Goal: Information Seeking & Learning: Learn about a topic

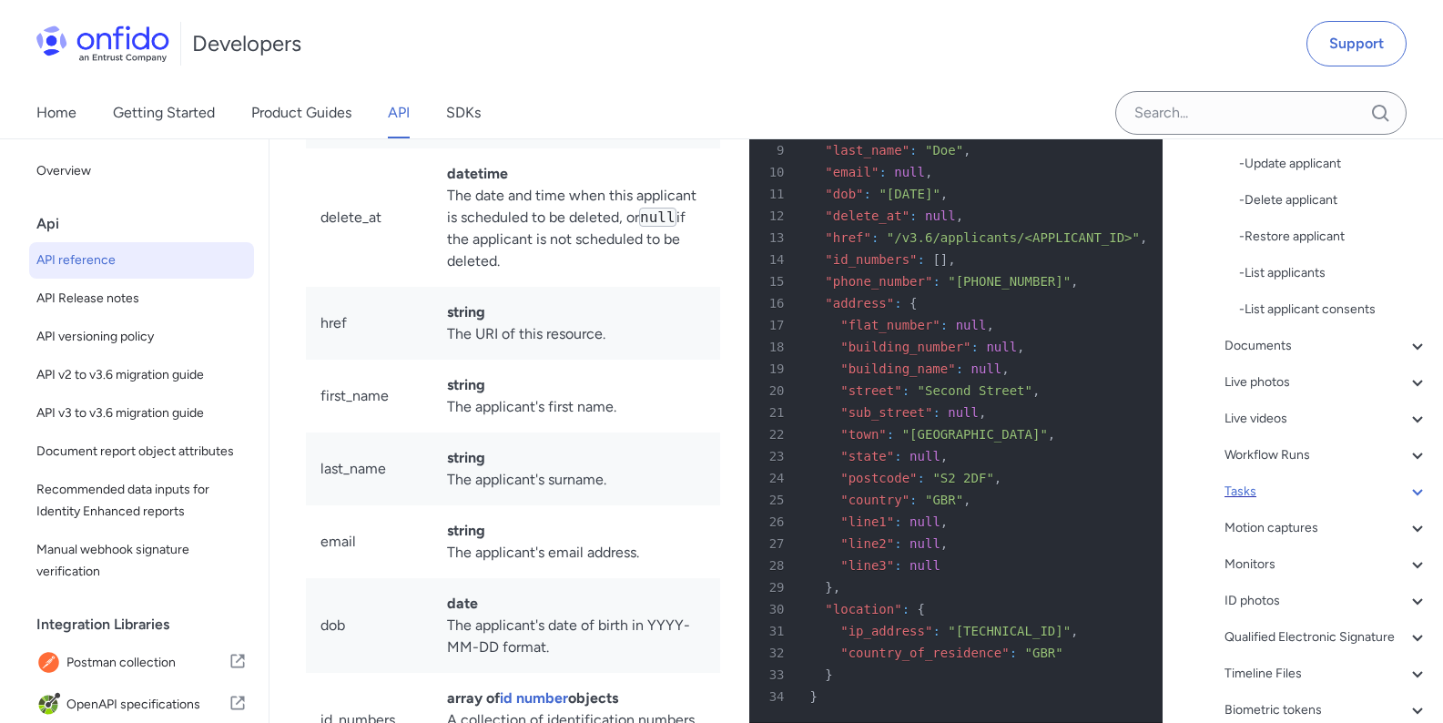
scroll to position [821, 0]
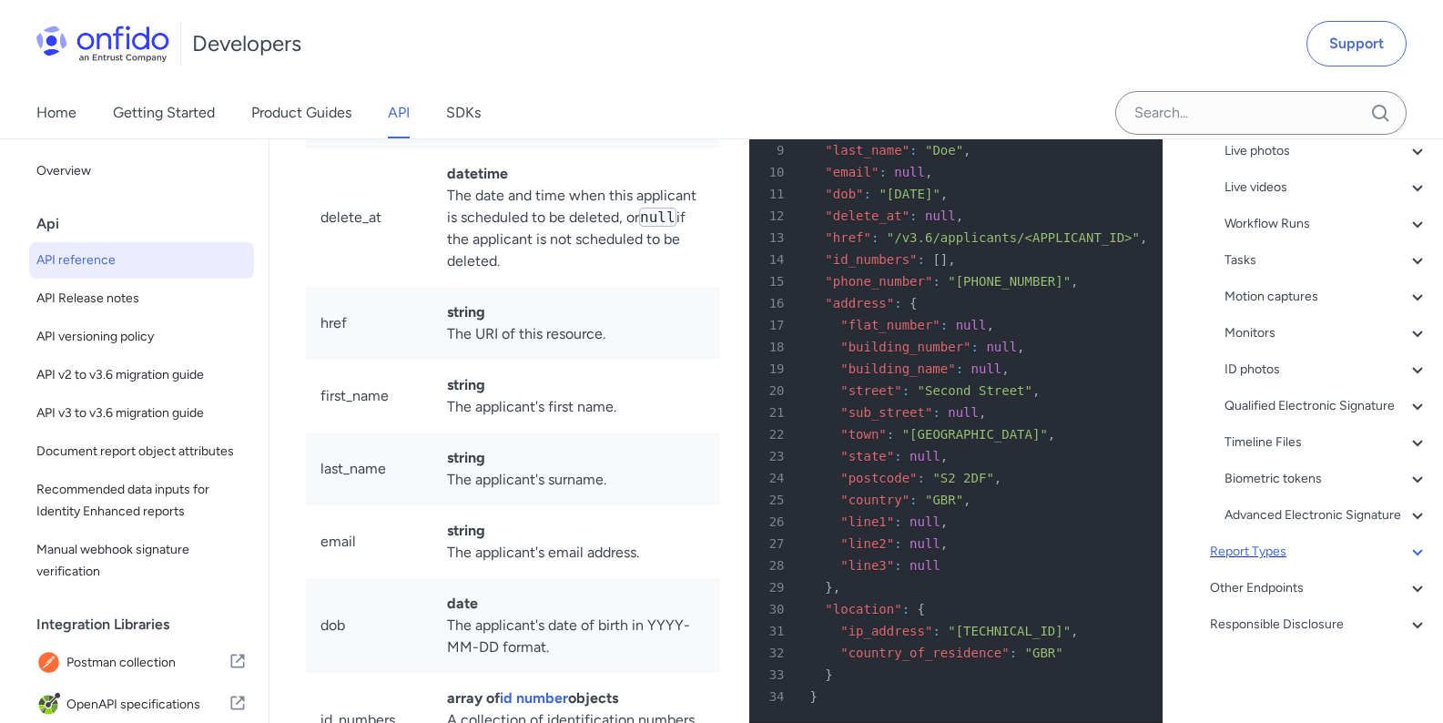
click at [1277, 553] on div "Report Types" at bounding box center [1319, 552] width 218 height 22
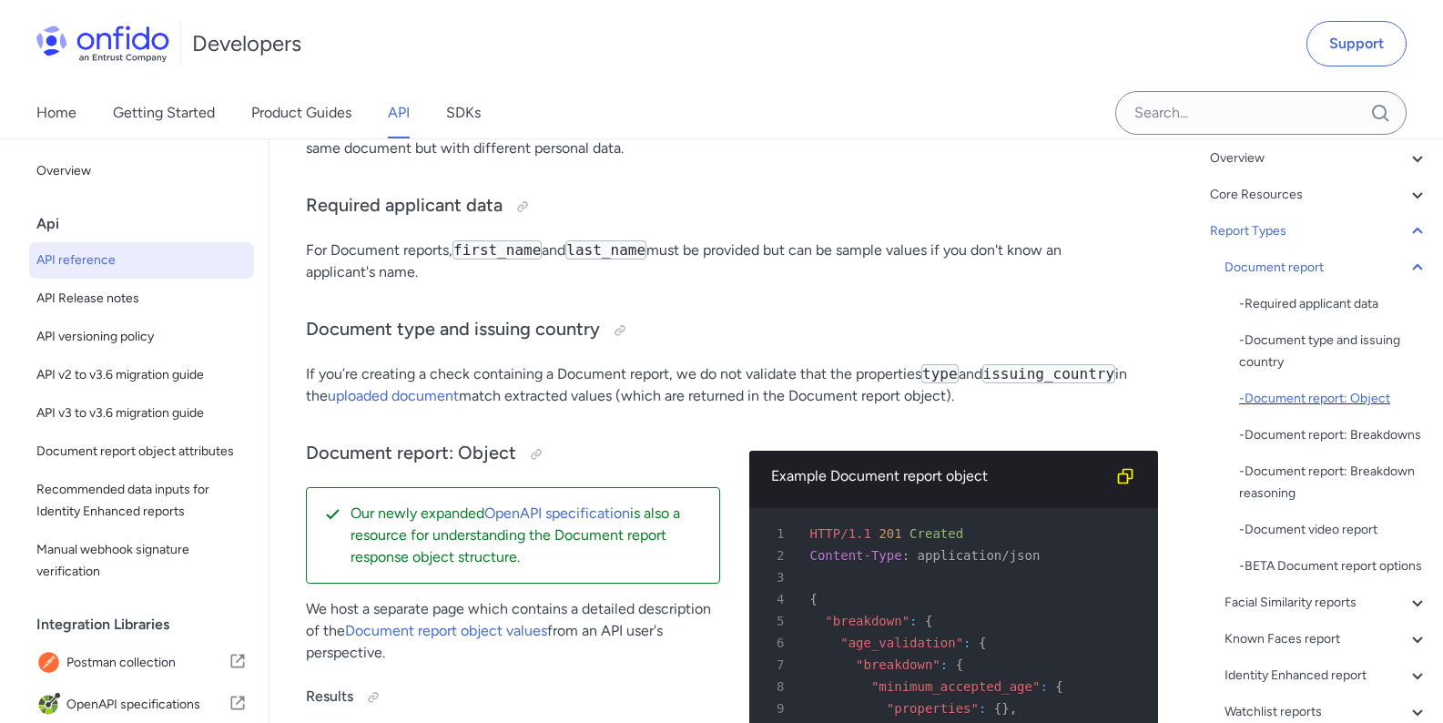
scroll to position [64, 0]
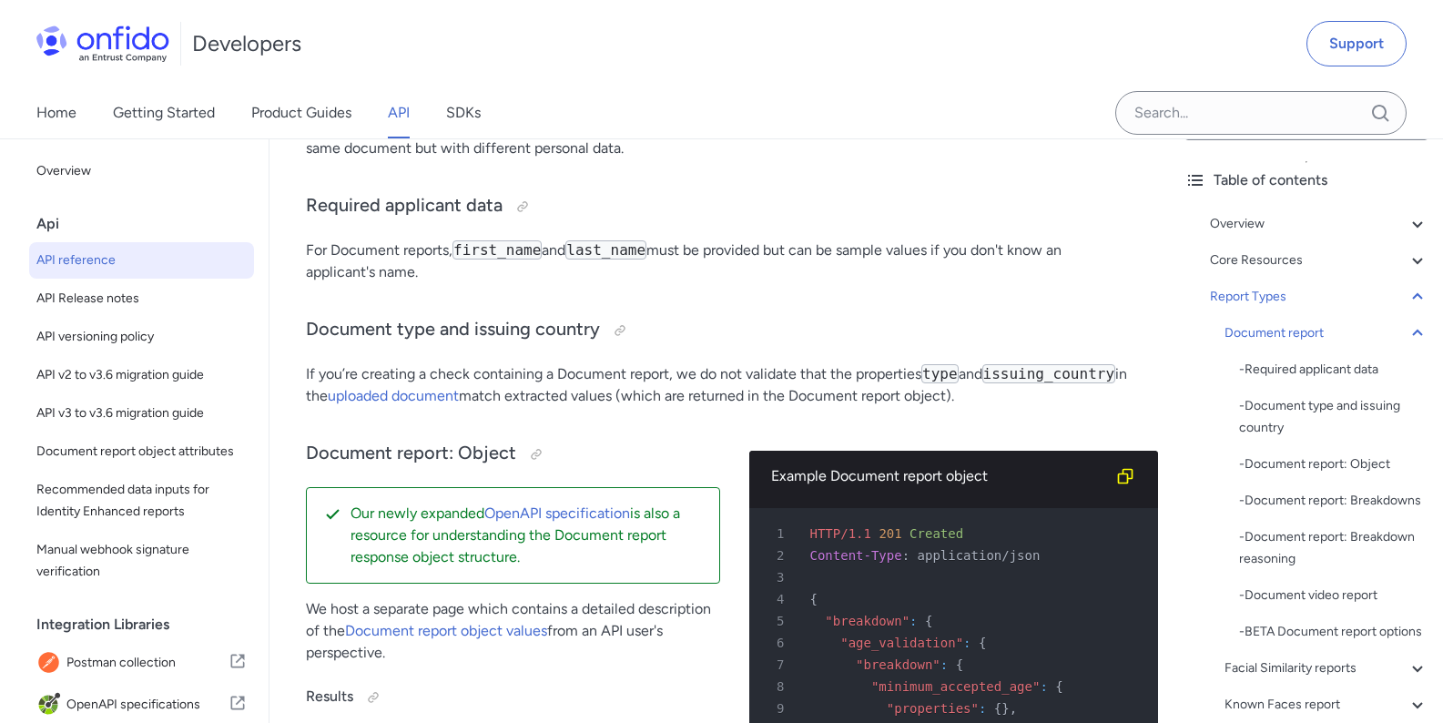
click at [1299, 477] on div "- Required applicant data - Document type and issuing country - Document report…" at bounding box center [1333, 501] width 189 height 284
click at [1300, 472] on div "- Document report: Object" at bounding box center [1333, 464] width 189 height 22
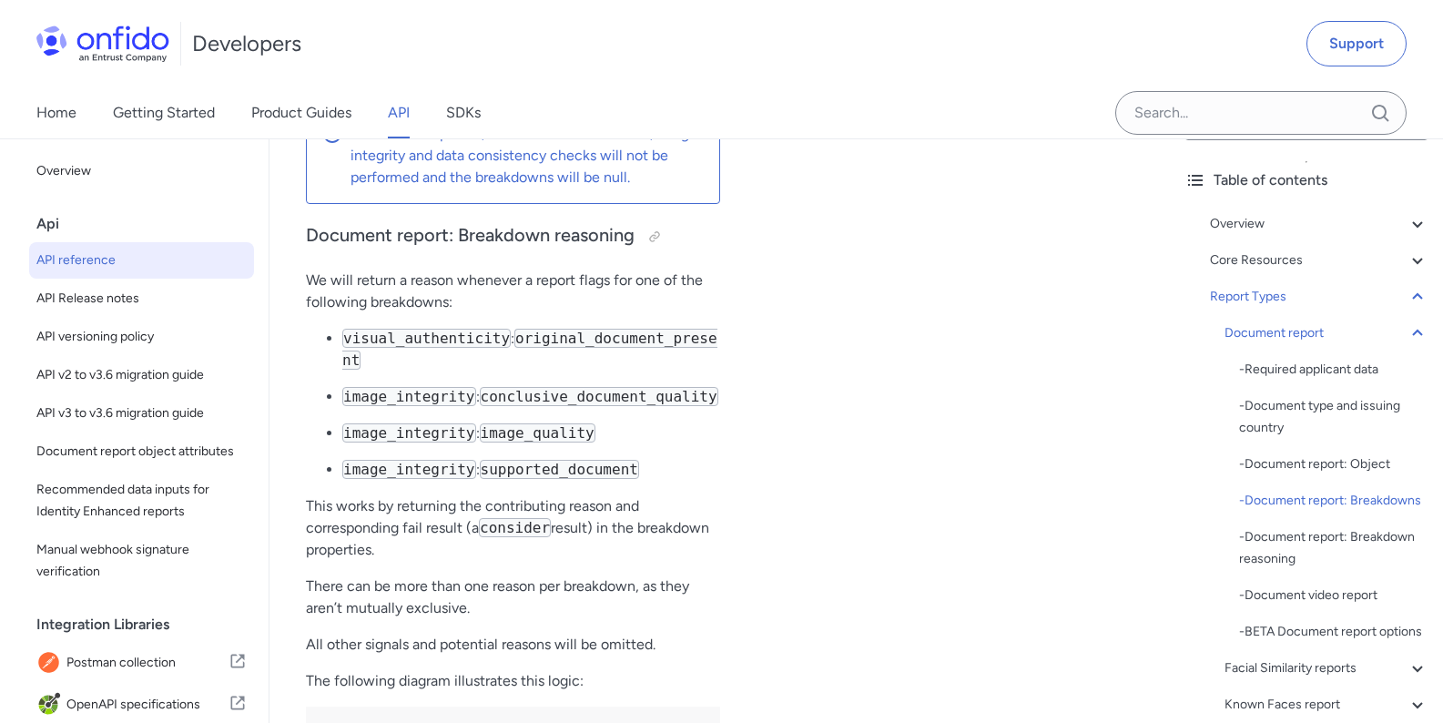
scroll to position [81420, 0]
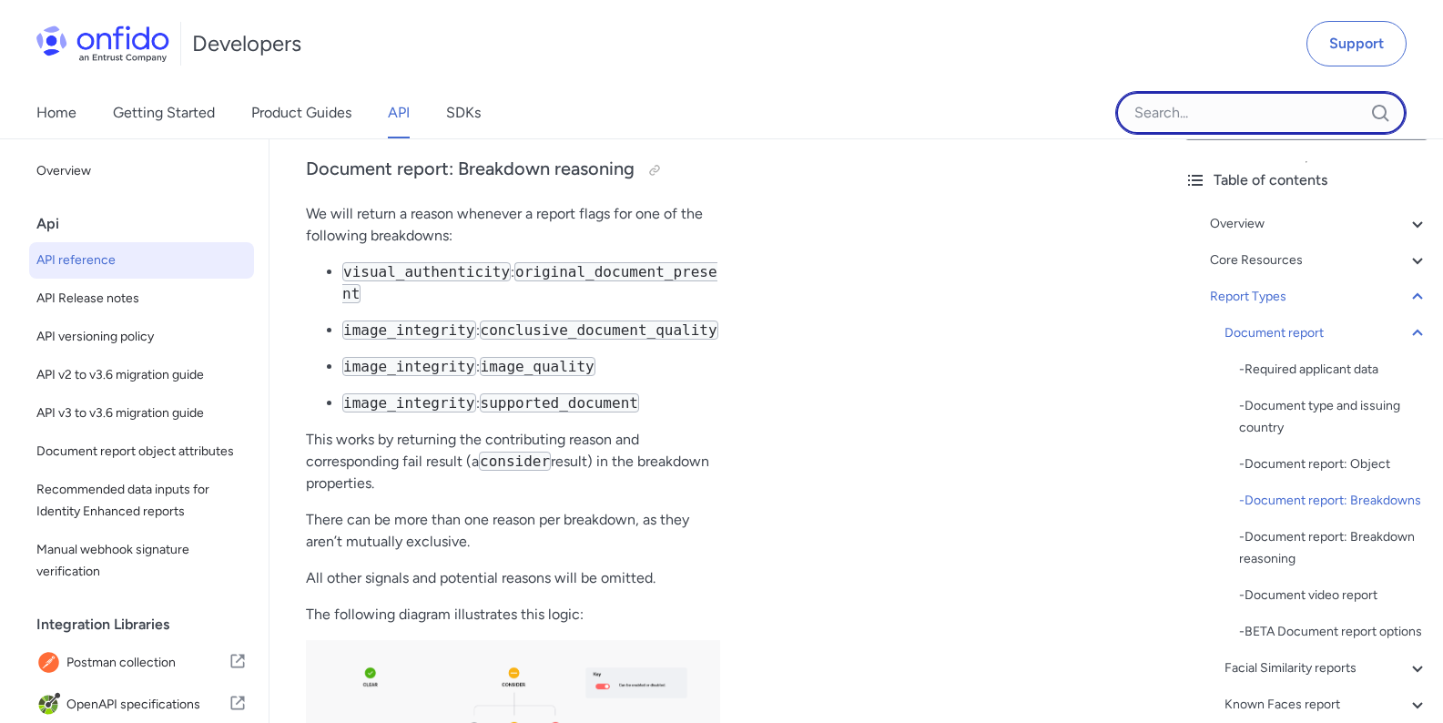
click at [1169, 118] on input "Onfido search input field" at bounding box center [1260, 113] width 291 height 44
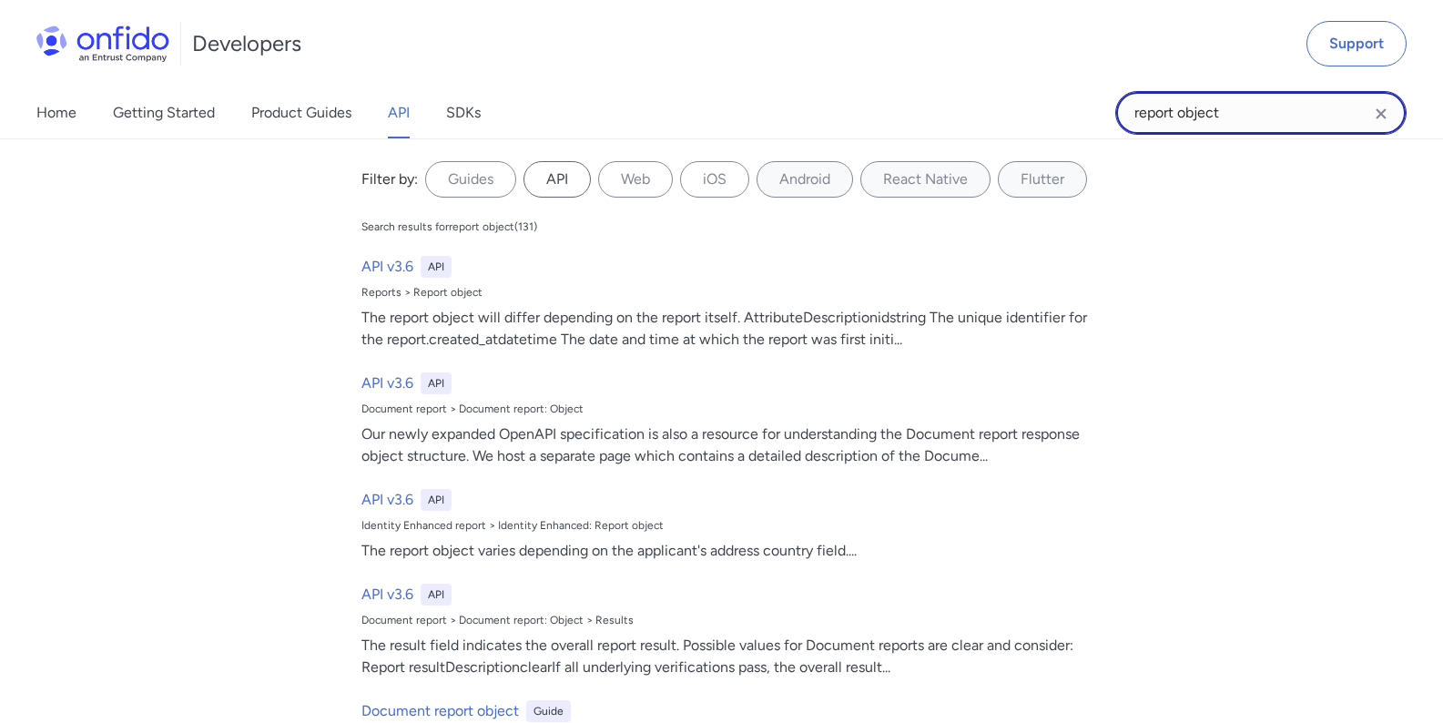
type input "report object"
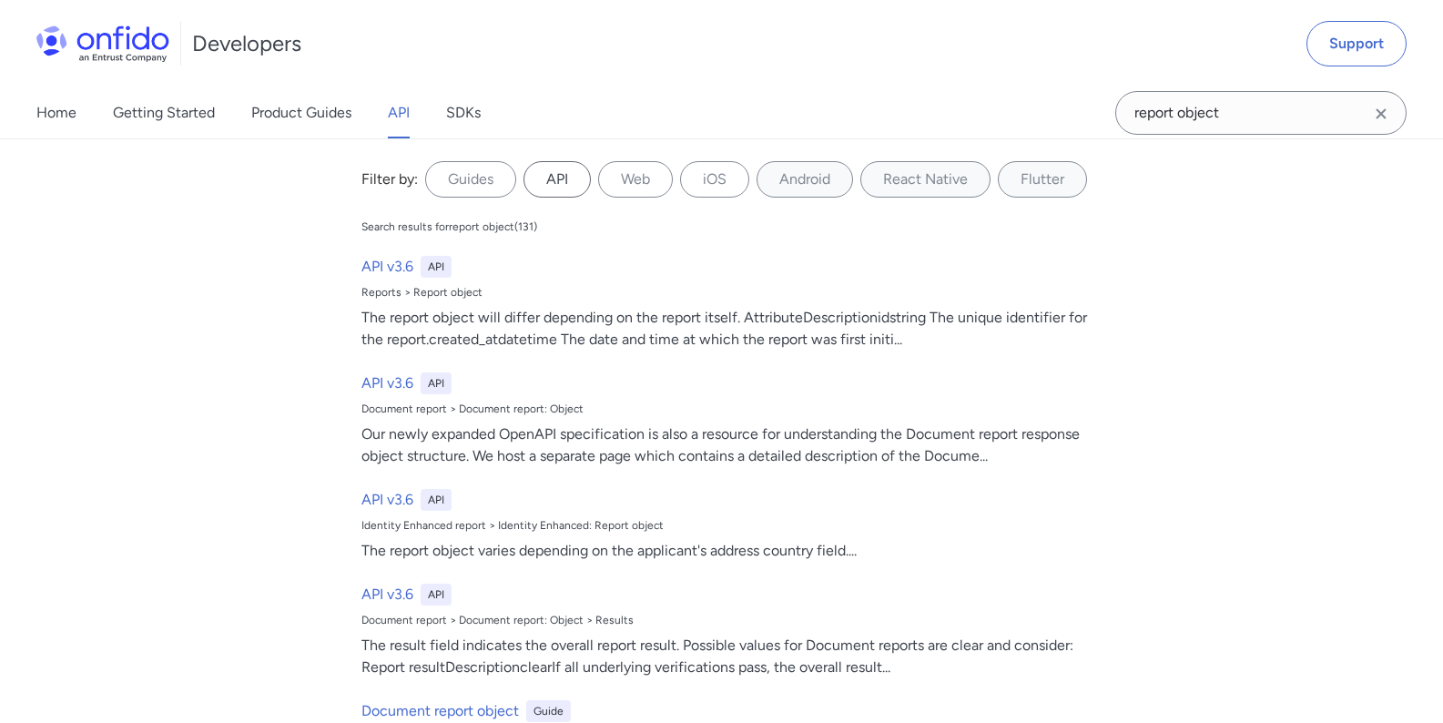
click at [551, 178] on label "API" at bounding box center [556, 179] width 67 height 36
click at [0, 0] on input "API" at bounding box center [0, 0] width 0 height 0
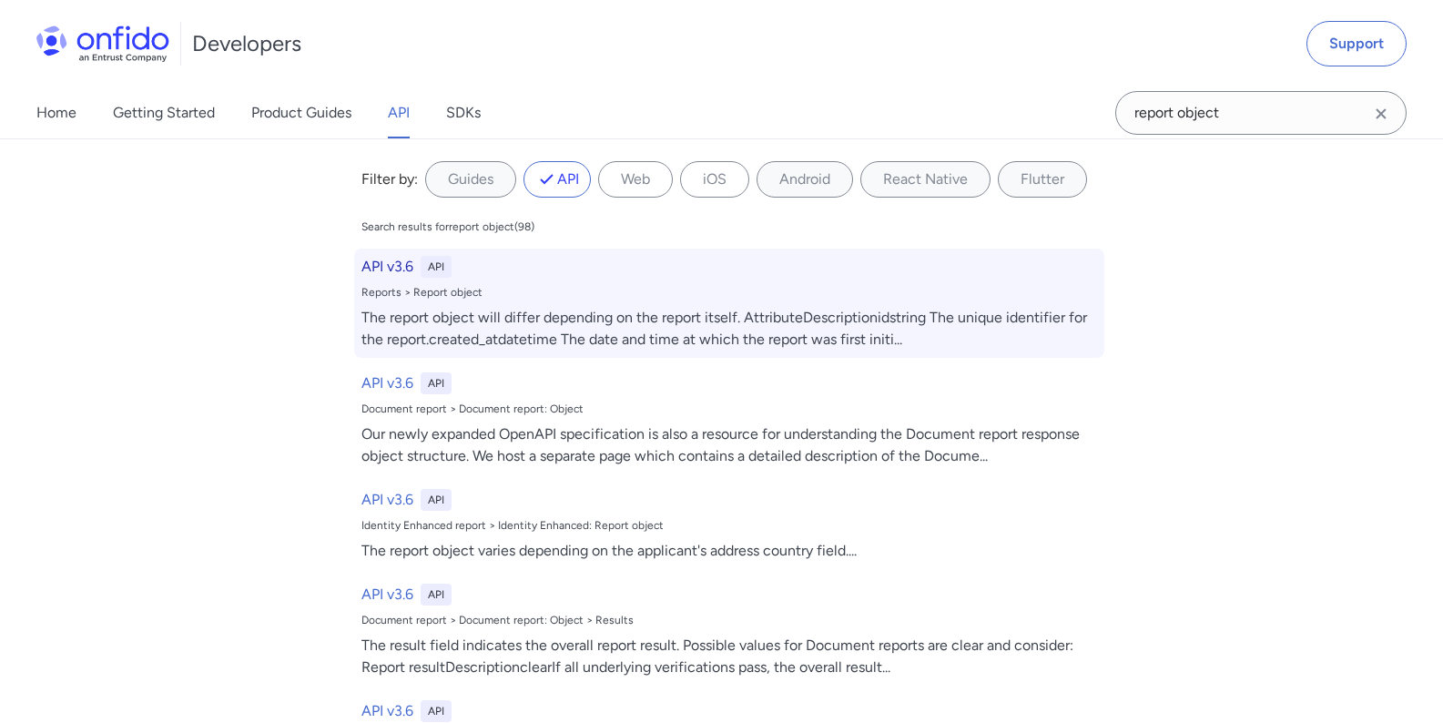
click at [387, 268] on h6 "API v3.6" at bounding box center [387, 267] width 52 height 22
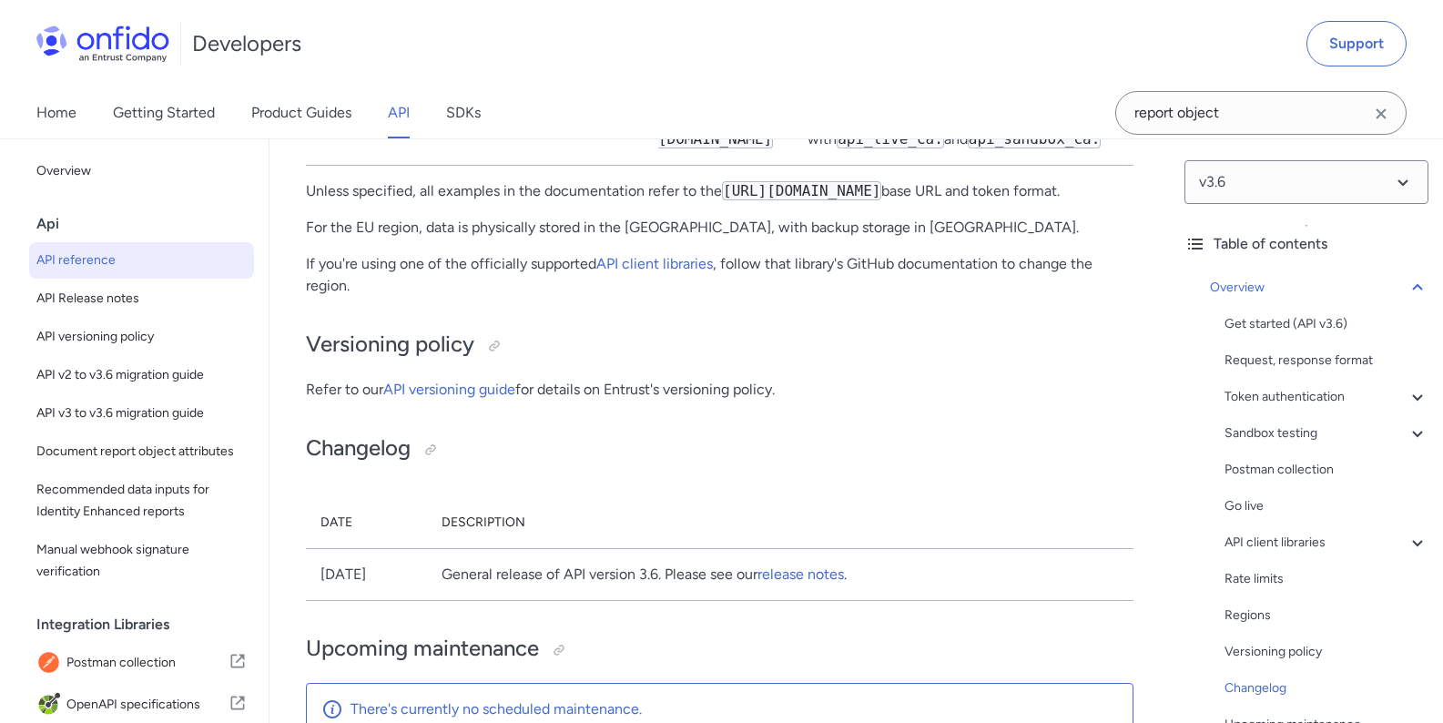
scroll to position [15512, 0]
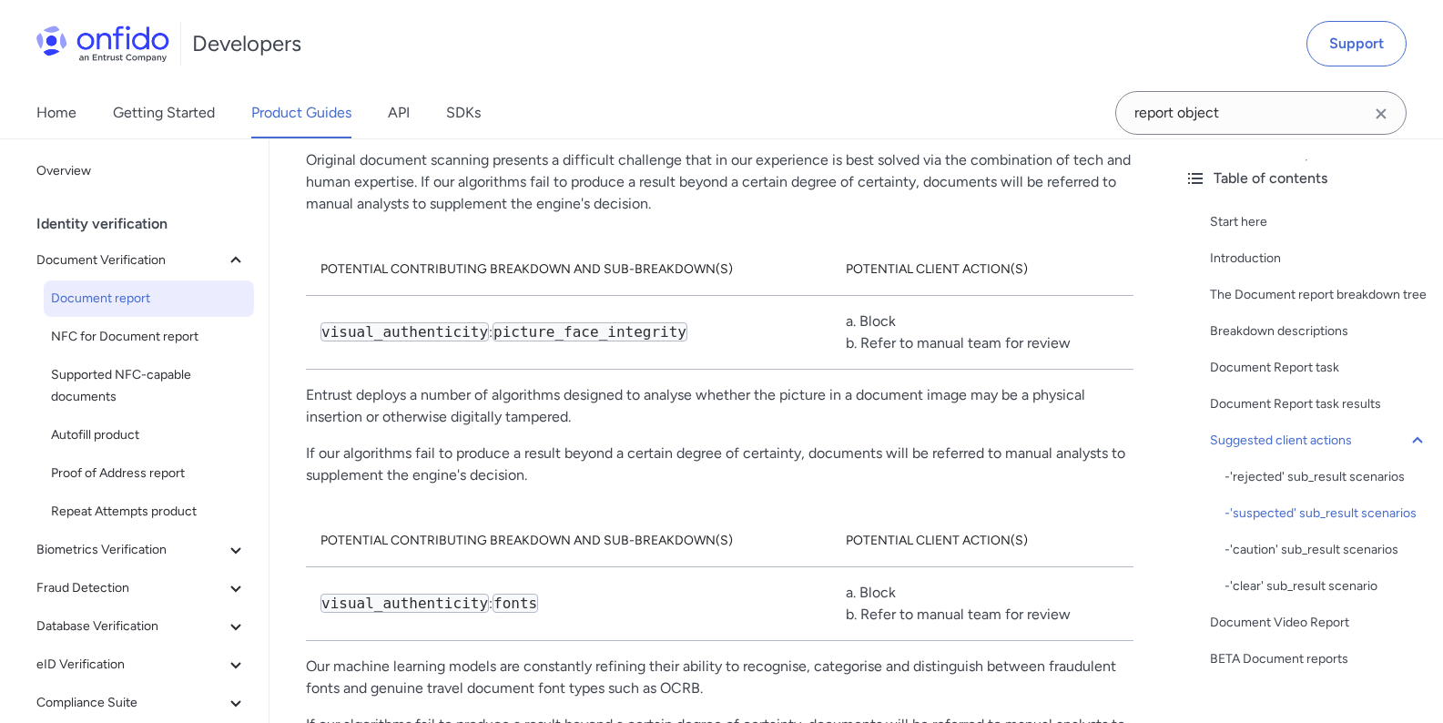
scroll to position [10597, 0]
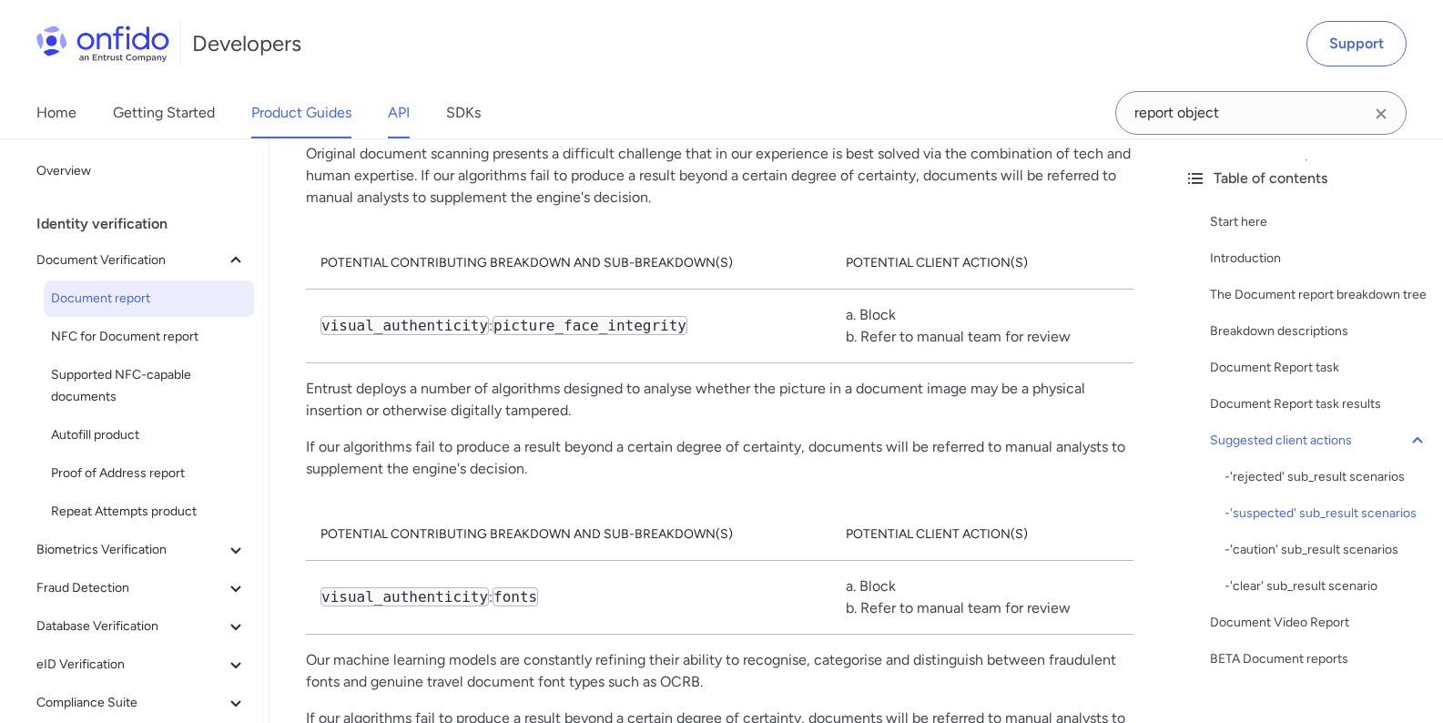
click at [393, 111] on link "API" at bounding box center [399, 112] width 22 height 51
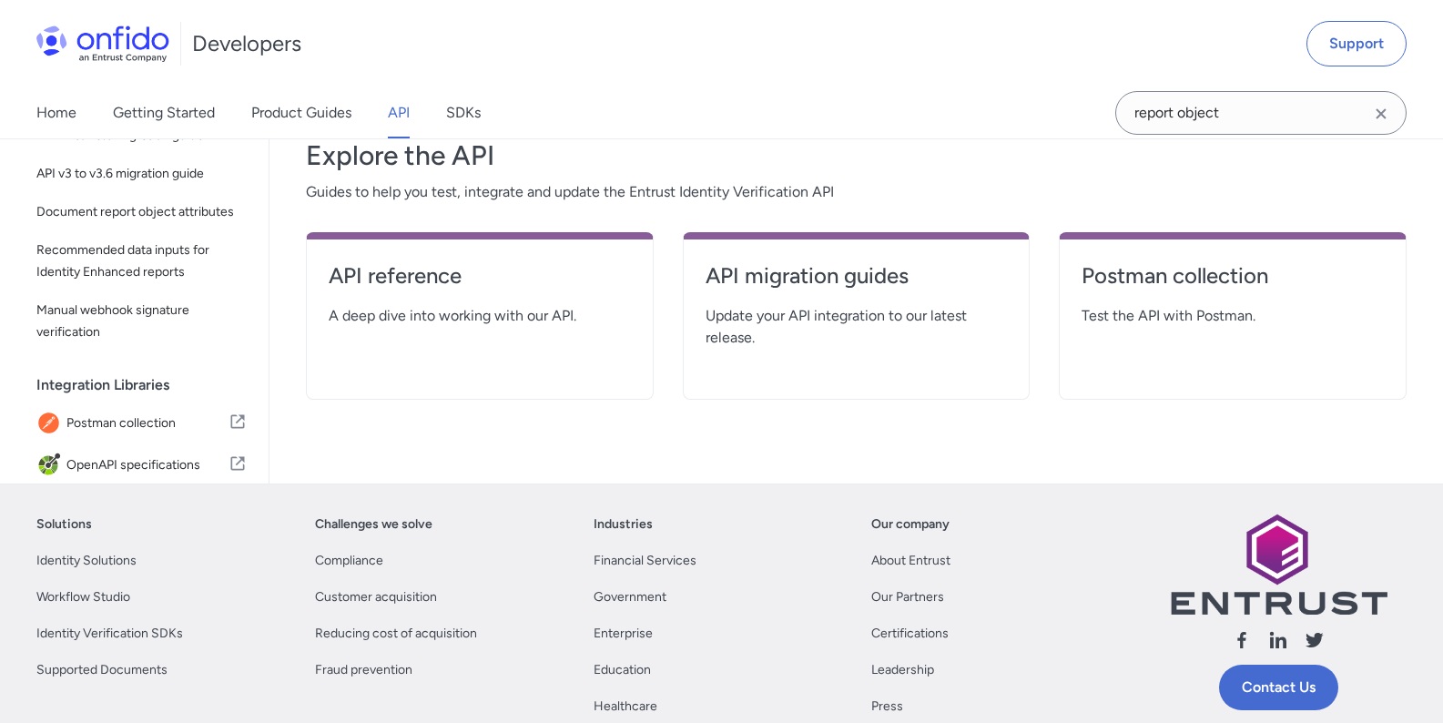
scroll to position [328, 0]
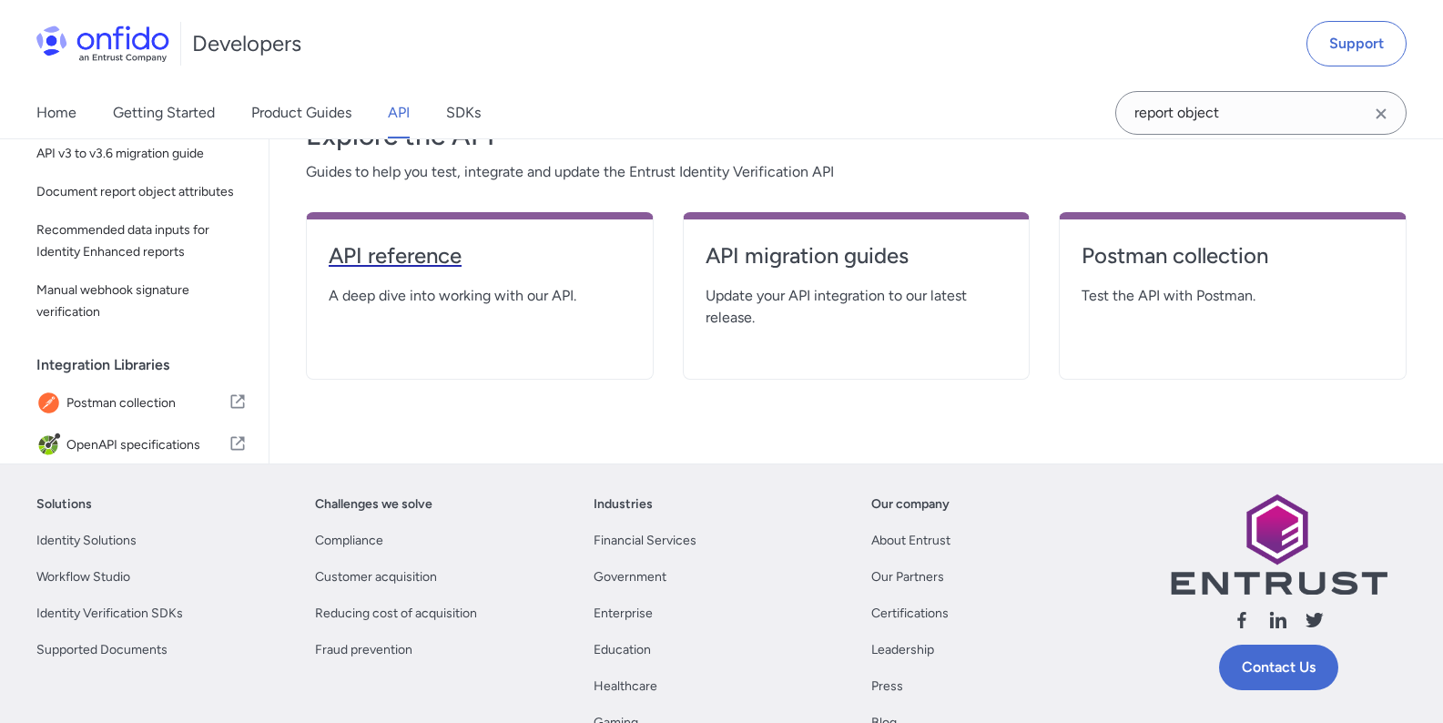
click at [400, 253] on h4 "API reference" at bounding box center [480, 255] width 302 height 29
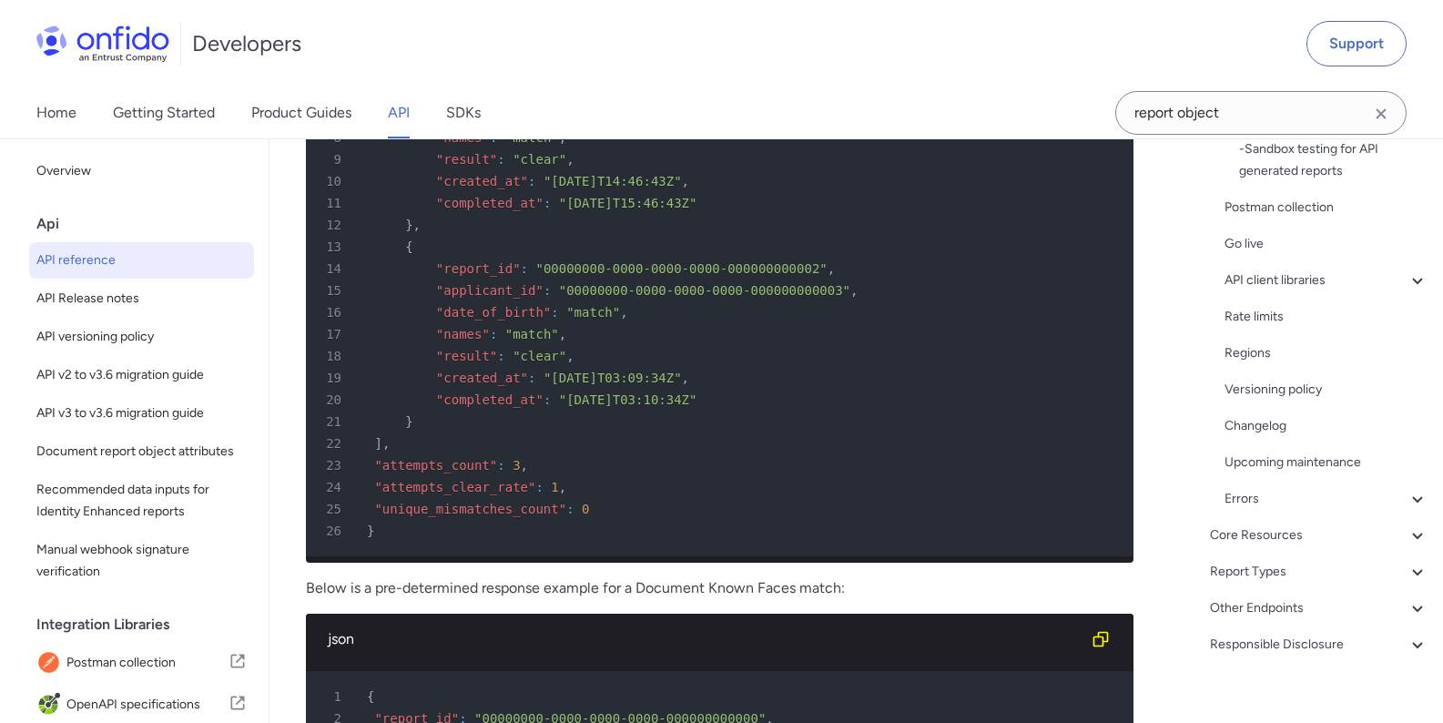
scroll to position [726, 0]
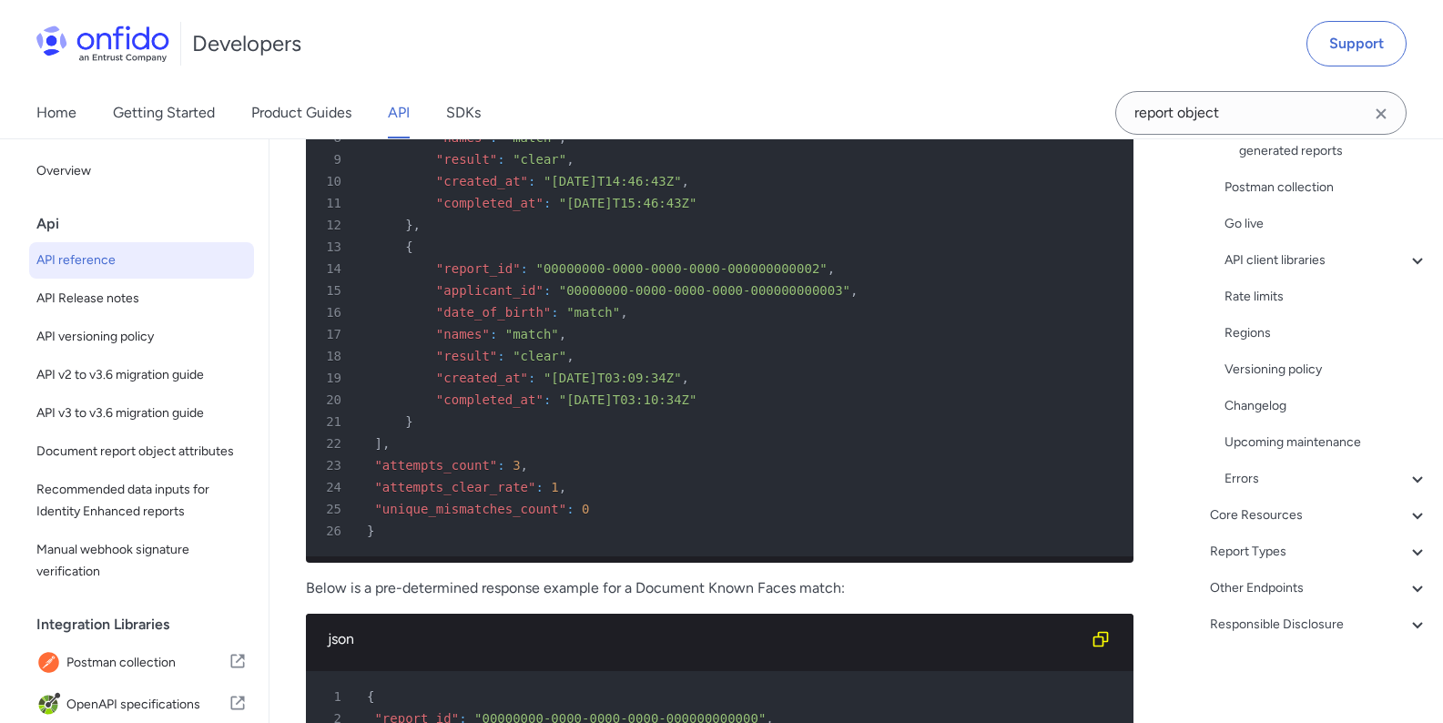
click at [1303, 514] on div "Core Resources" at bounding box center [1319, 515] width 218 height 22
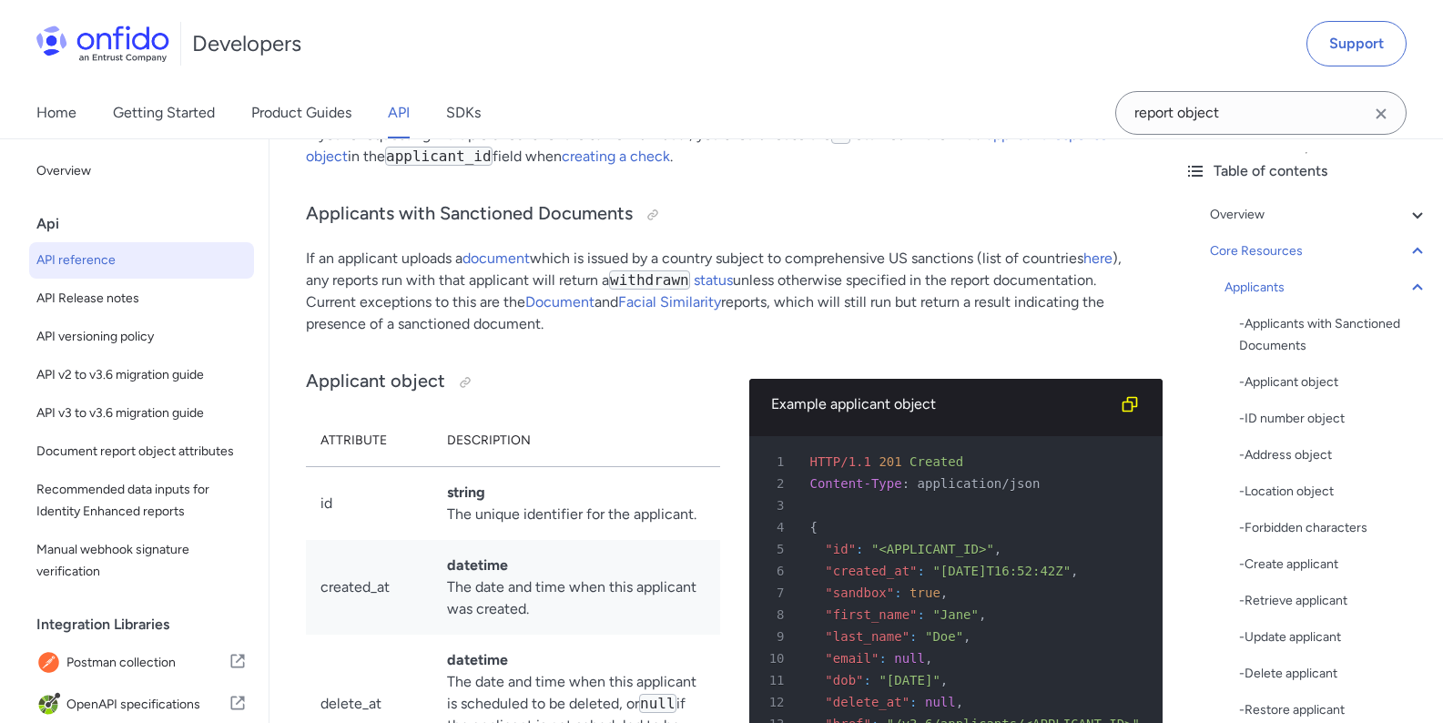
scroll to position [71, 0]
click at [1407, 296] on icon at bounding box center [1418, 290] width 22 height 22
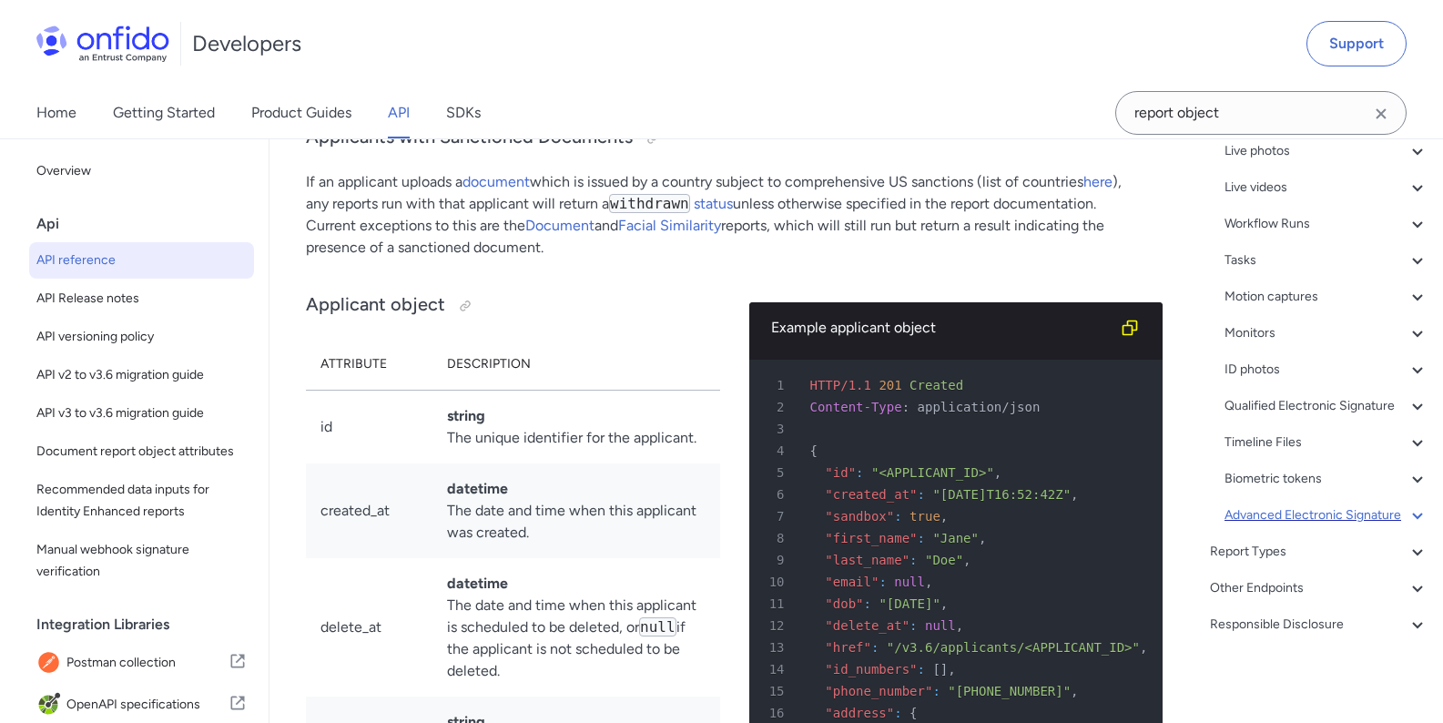
scroll to position [326, 0]
click at [1257, 553] on div "Report Types" at bounding box center [1319, 552] width 218 height 22
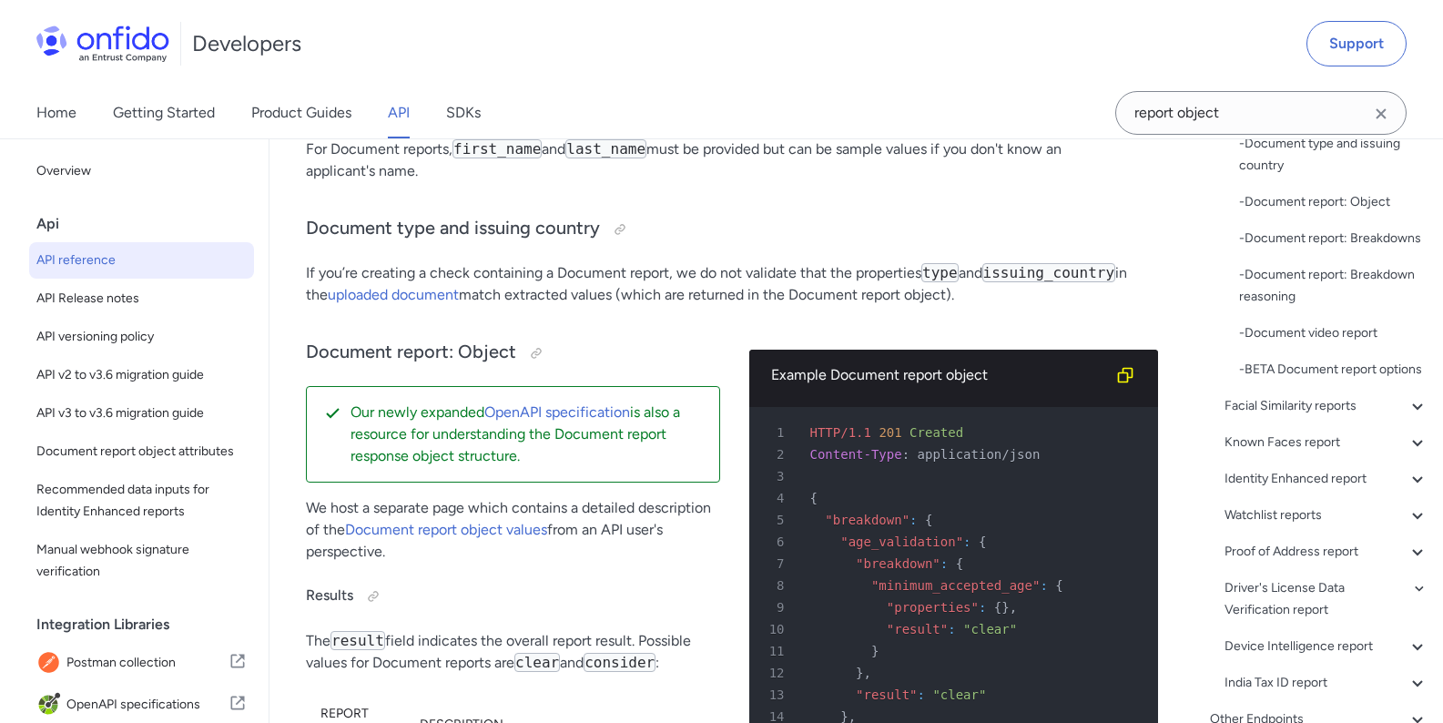
scroll to position [73319, 0]
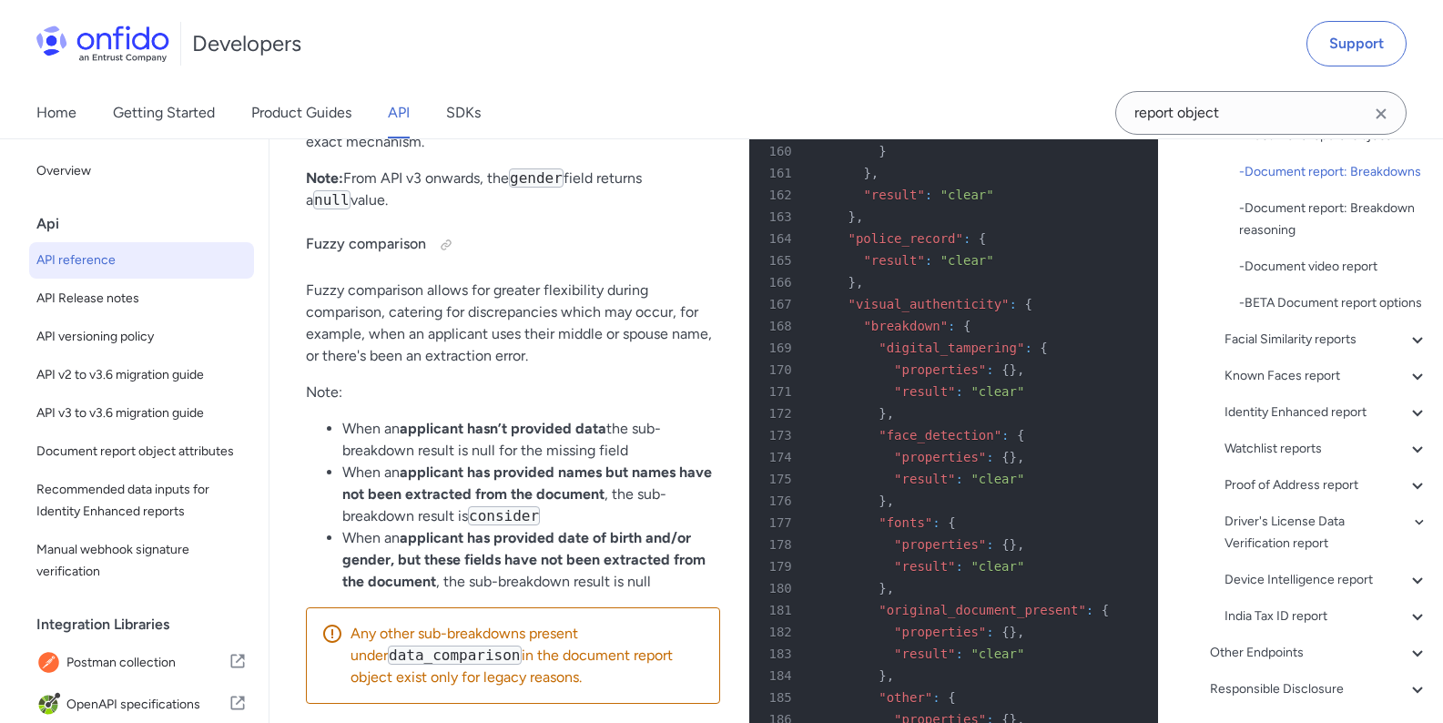
scroll to position [501, 0]
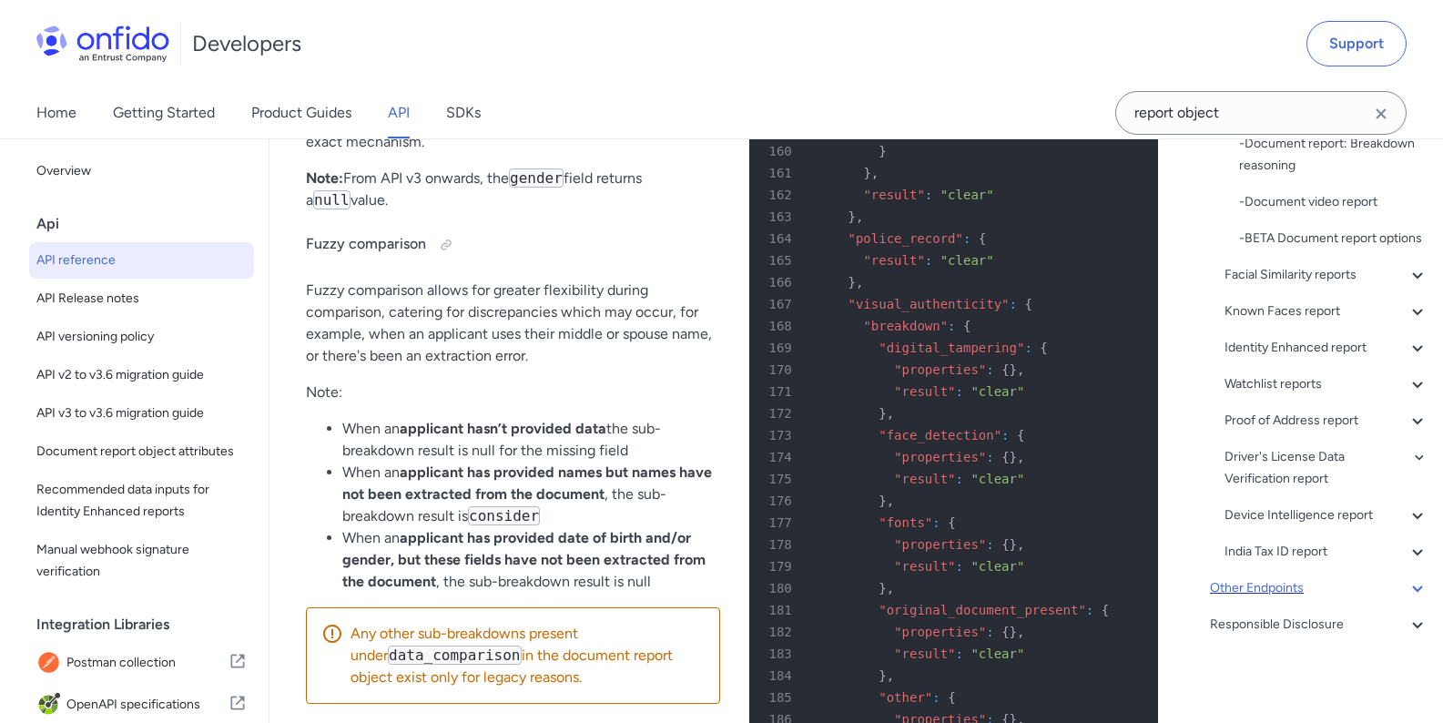
click at [1304, 584] on div "Other Endpoints" at bounding box center [1319, 588] width 218 height 22
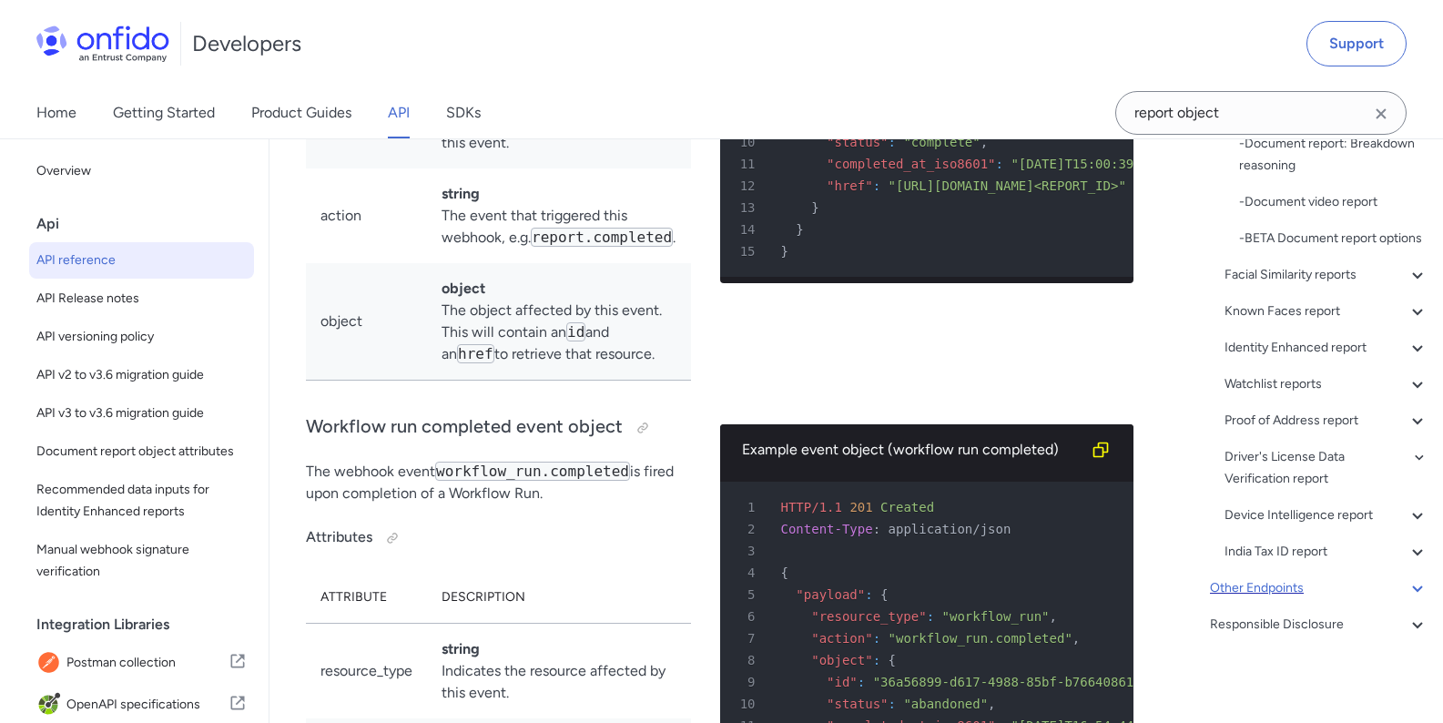
scroll to position [253, 0]
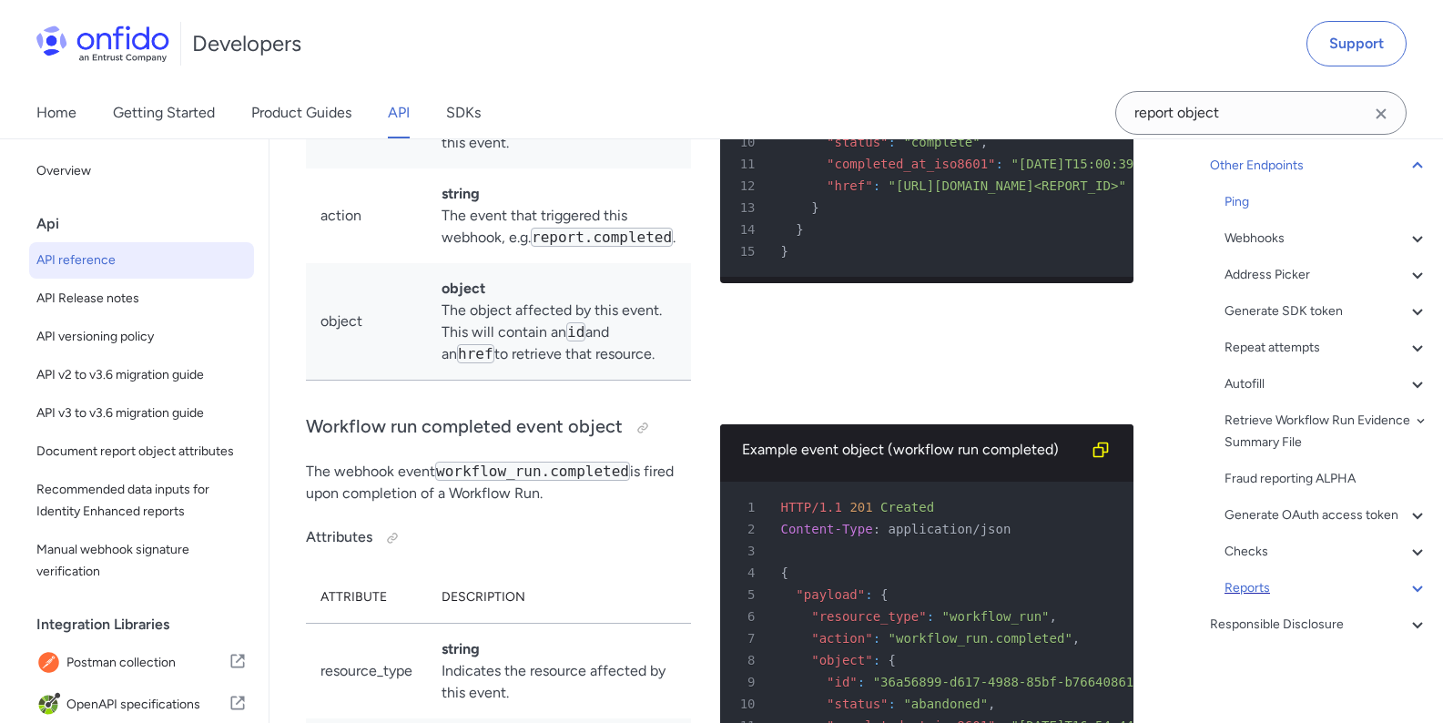
click at [1289, 592] on div "Reports" at bounding box center [1326, 588] width 204 height 22
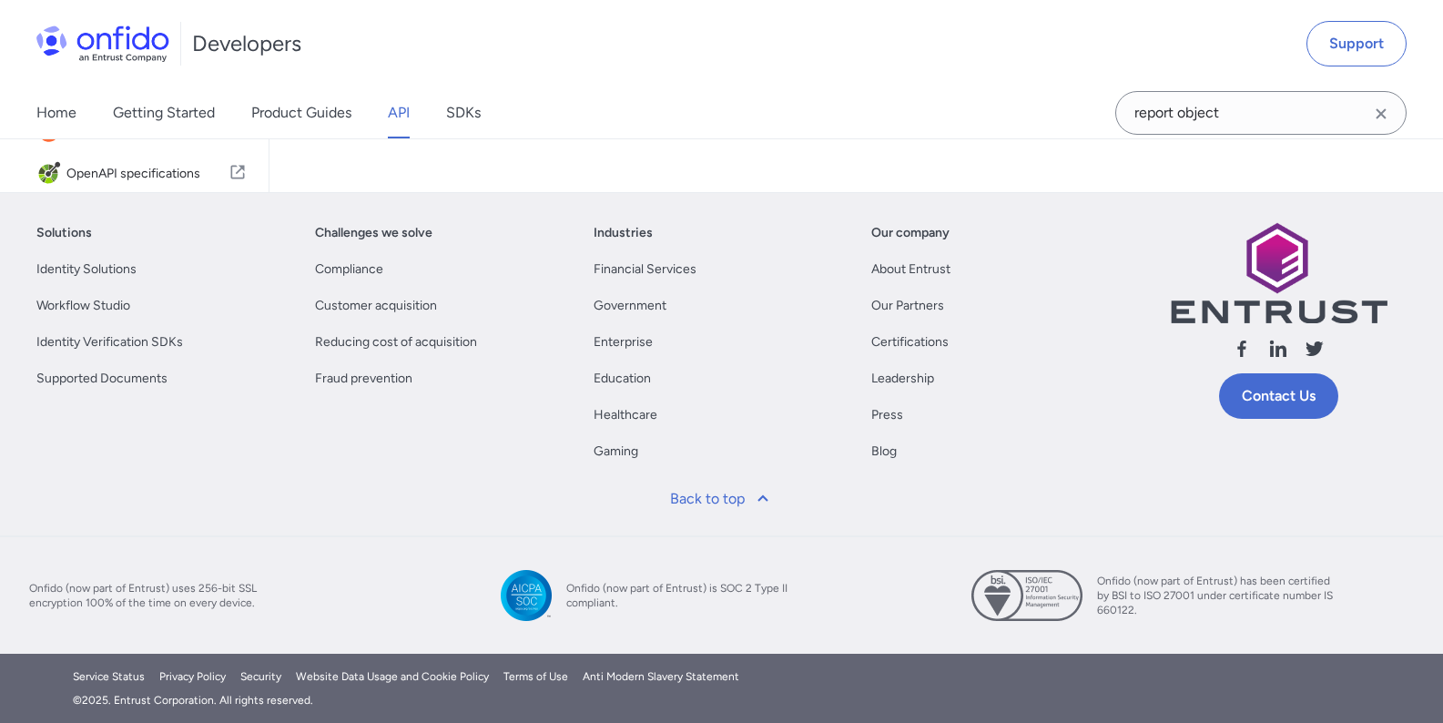
scroll to position [566, 0]
drag, startPoint x: 977, startPoint y: 587, endPoint x: 317, endPoint y: 310, distance: 716.0
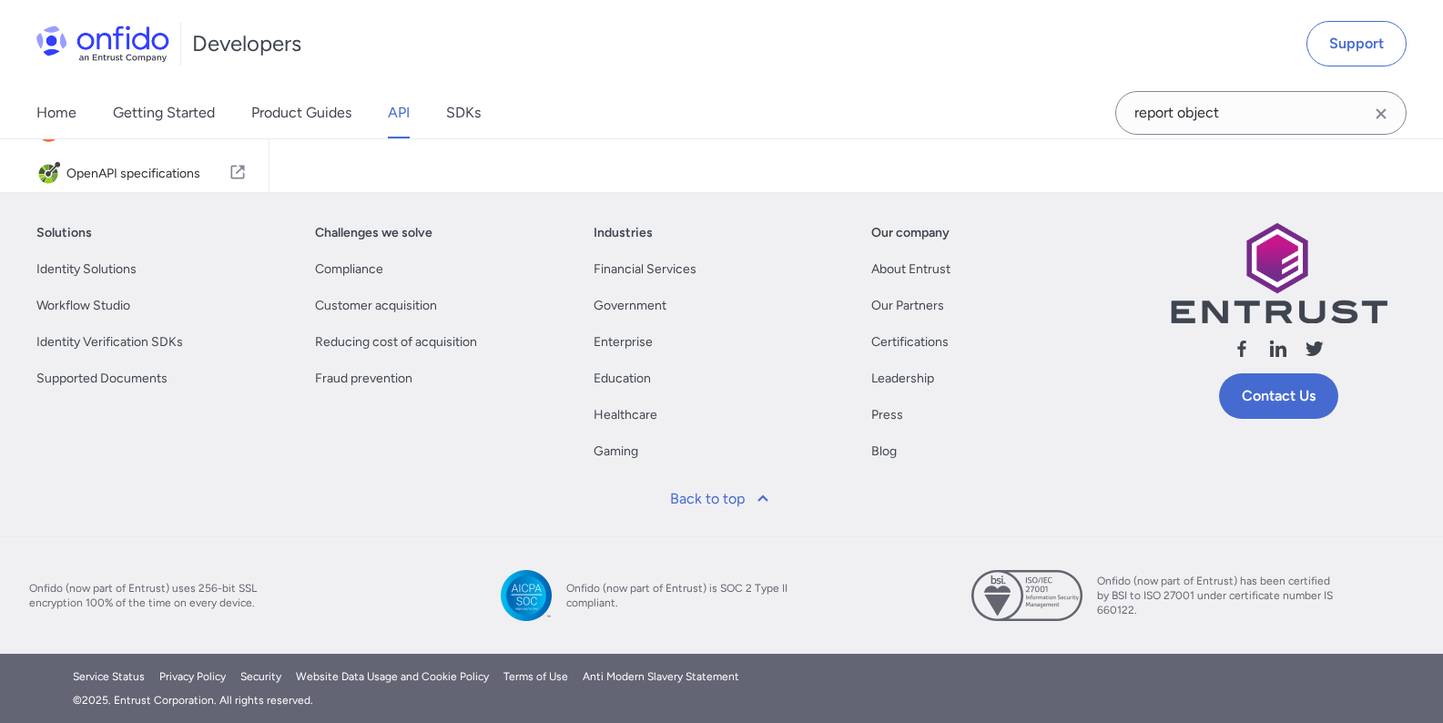
drag, startPoint x: 423, startPoint y: 313, endPoint x: 314, endPoint y: 314, distance: 109.2
copy td "awaiting_data"
drag, startPoint x: 446, startPoint y: 362, endPoint x: 310, endPoint y: 366, distance: 136.6
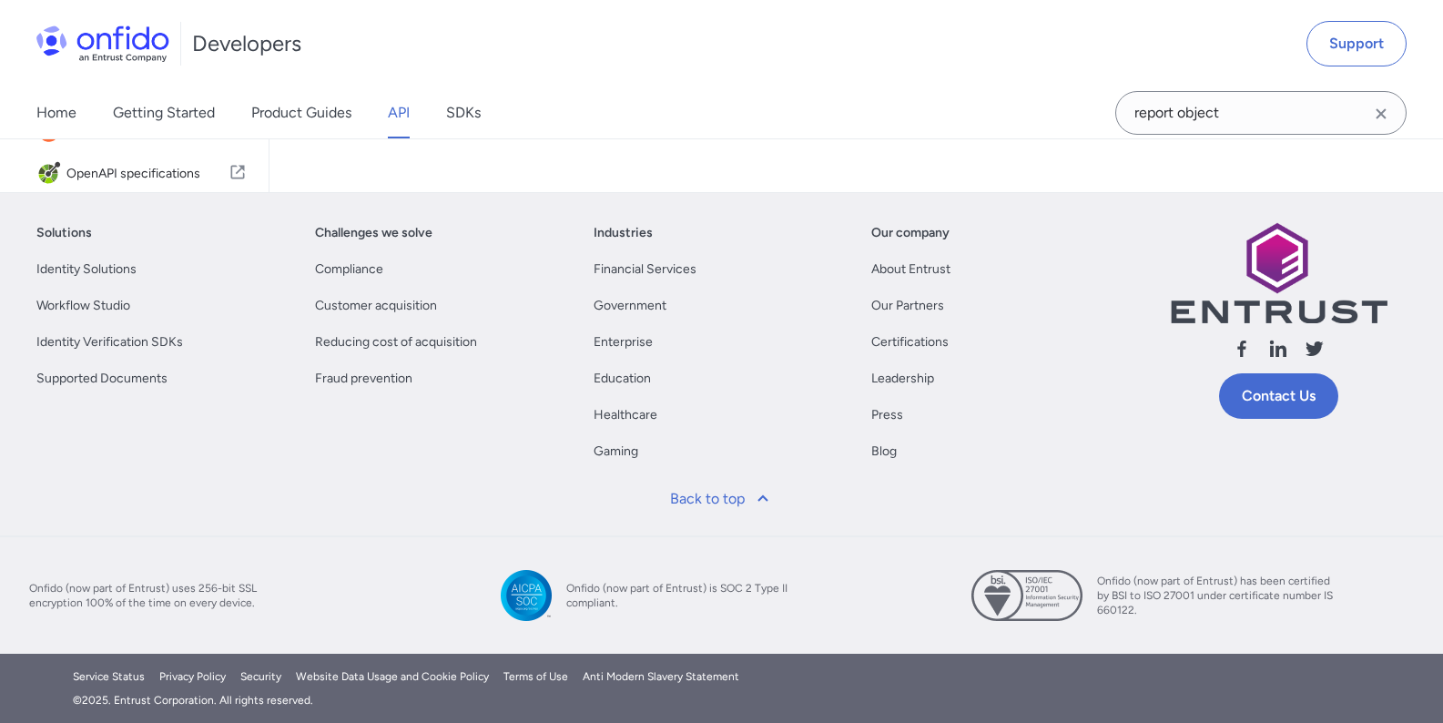
copy td "awaiting_approval"
drag, startPoint x: 393, startPoint y: 414, endPoint x: 297, endPoint y: 416, distance: 96.5
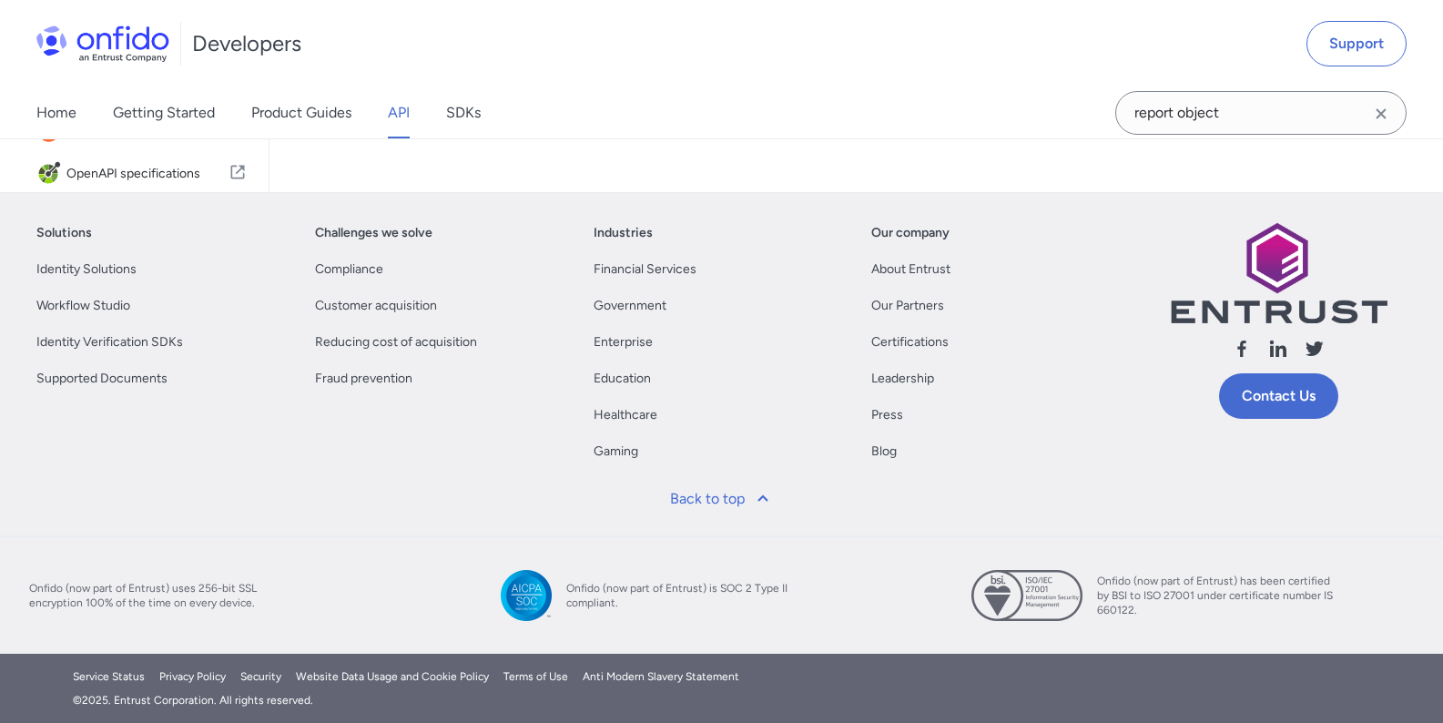
drag, startPoint x: 373, startPoint y: 413, endPoint x: 326, endPoint y: 412, distance: 47.3
drag, startPoint x: 376, startPoint y: 411, endPoint x: 321, endPoint y: 412, distance: 54.6
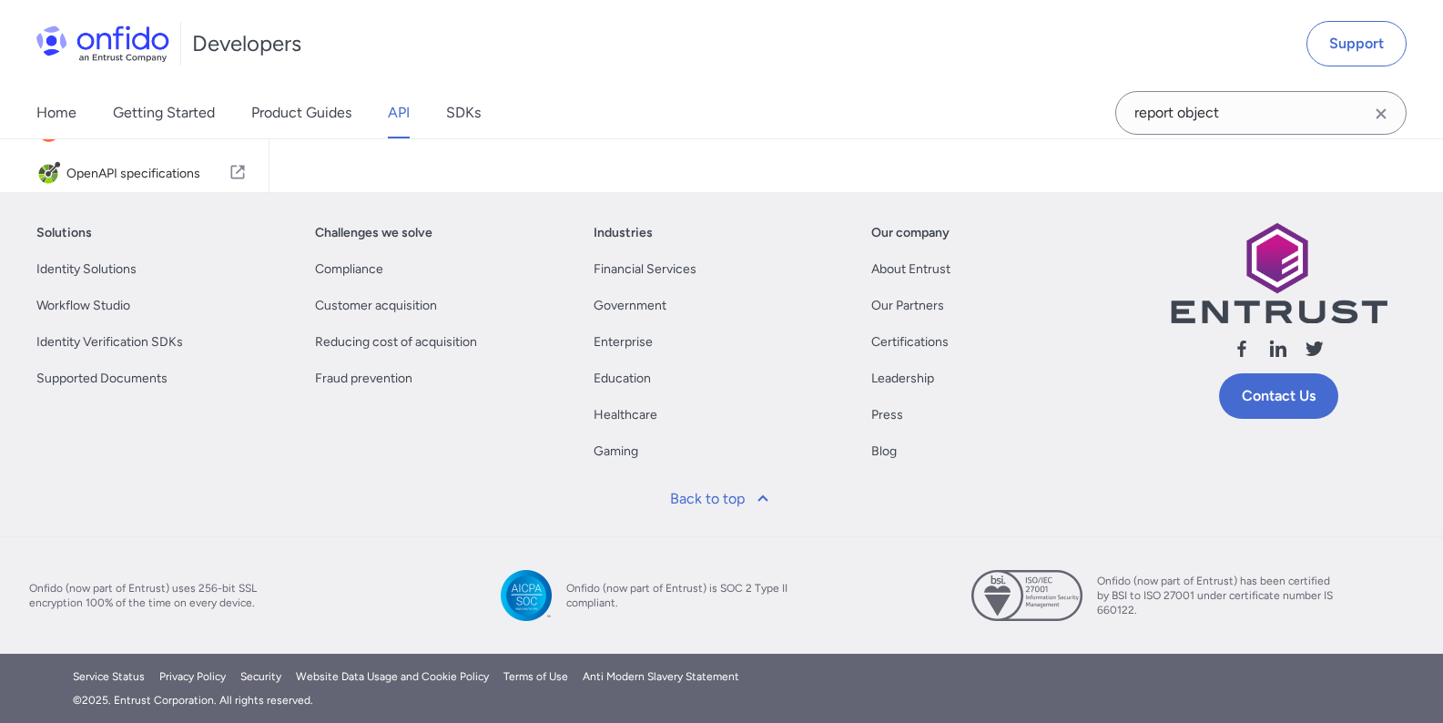
copy td "cancelled"
drag, startPoint x: 330, startPoint y: 472, endPoint x: 312, endPoint y: 471, distance: 17.4
copy td "complete"
drag, startPoint x: 387, startPoint y: 523, endPoint x: 304, endPoint y: 520, distance: 82.9
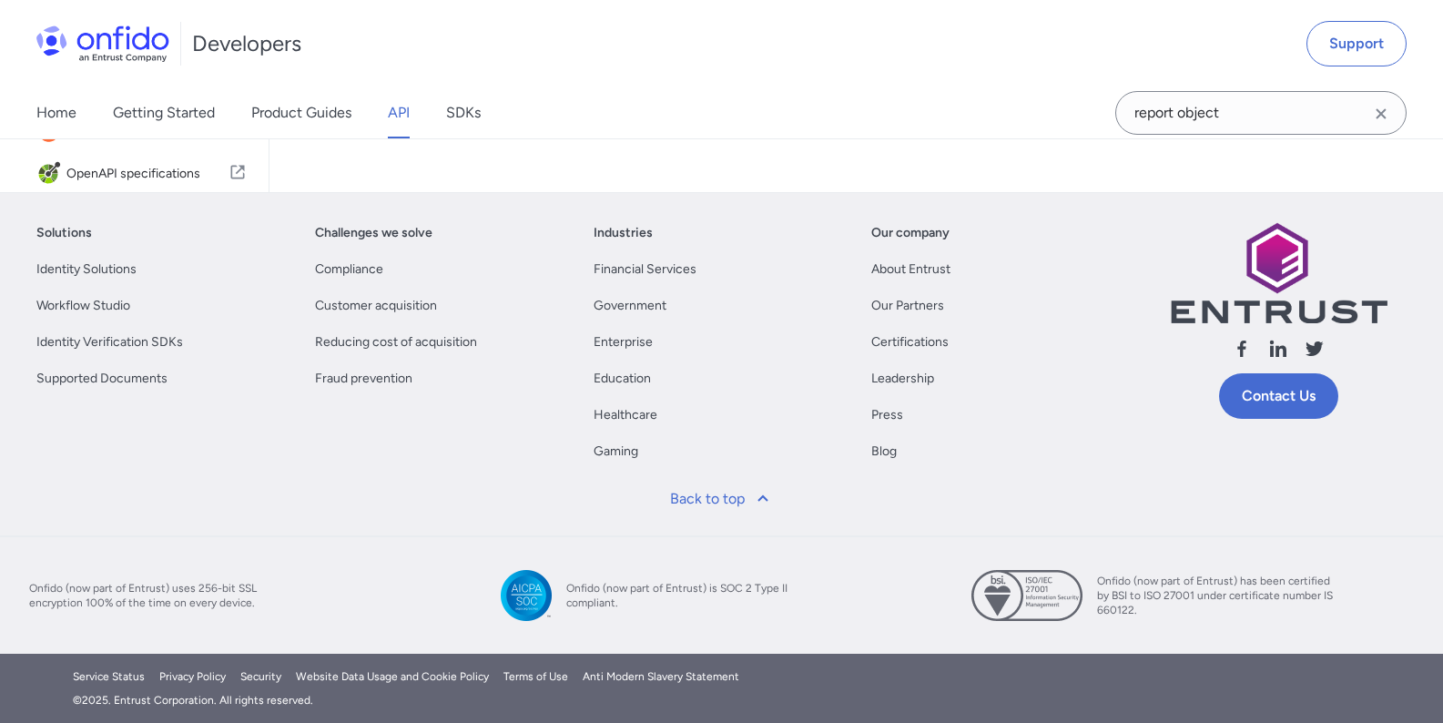
copy div "Status Description awaiting_data Entrust has made a request to one of its data …"
drag, startPoint x: 447, startPoint y: 532, endPoint x: 401, endPoint y: 526, distance: 46.7
drag, startPoint x: 393, startPoint y: 513, endPoint x: 322, endPoint y: 513, distance: 71.0
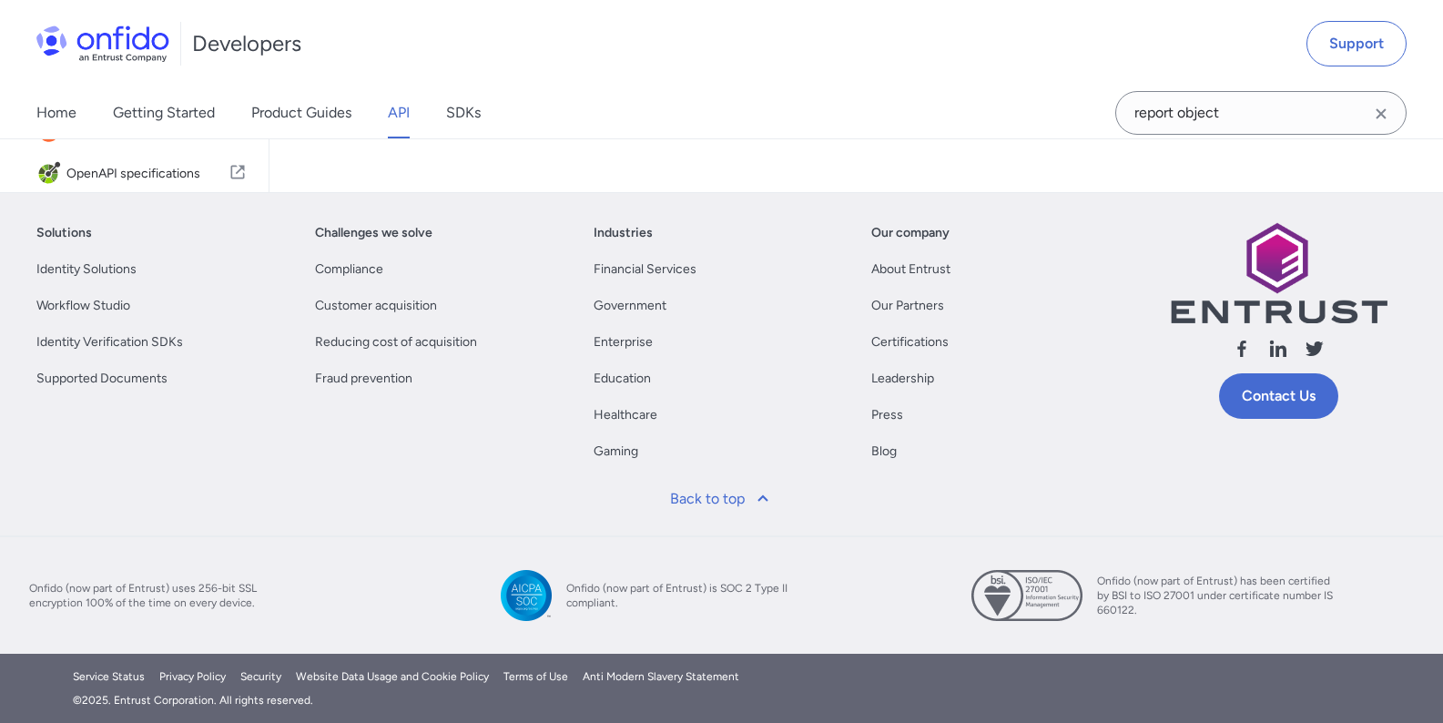
copy td "withdrawn"
drag, startPoint x: 371, startPoint y: 575, endPoint x: 312, endPoint y: 575, distance: 58.3
copy td "paused"
